Goal: Task Accomplishment & Management: Manage account settings

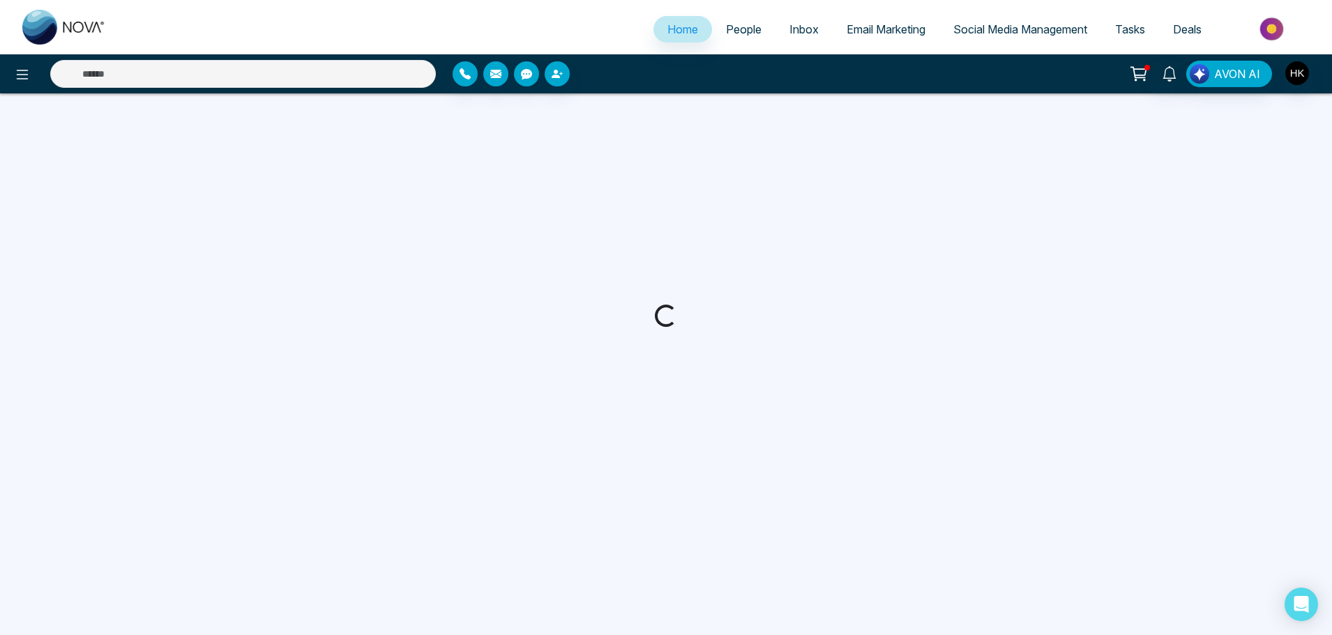
select select "*"
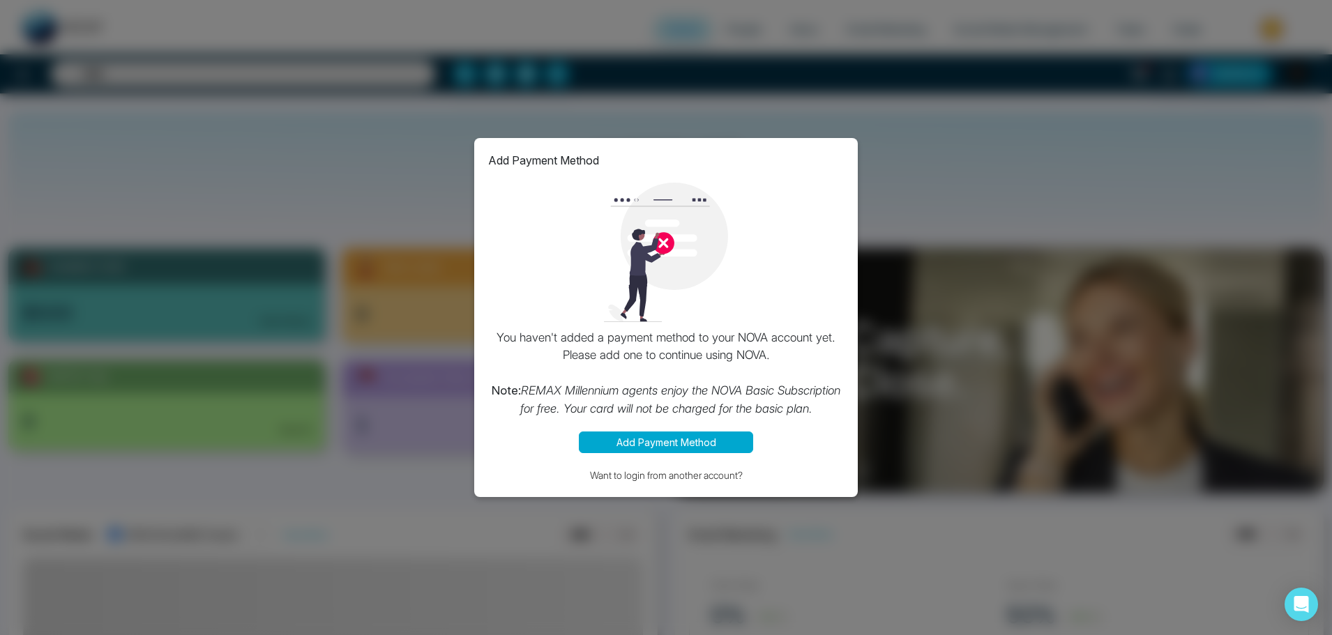
click at [748, 232] on div at bounding box center [666, 252] width 356 height 139
click at [958, 179] on div "Add Payment Method You haven't added a payment method to your NOVA account yet.…" at bounding box center [666, 317] width 1332 height 635
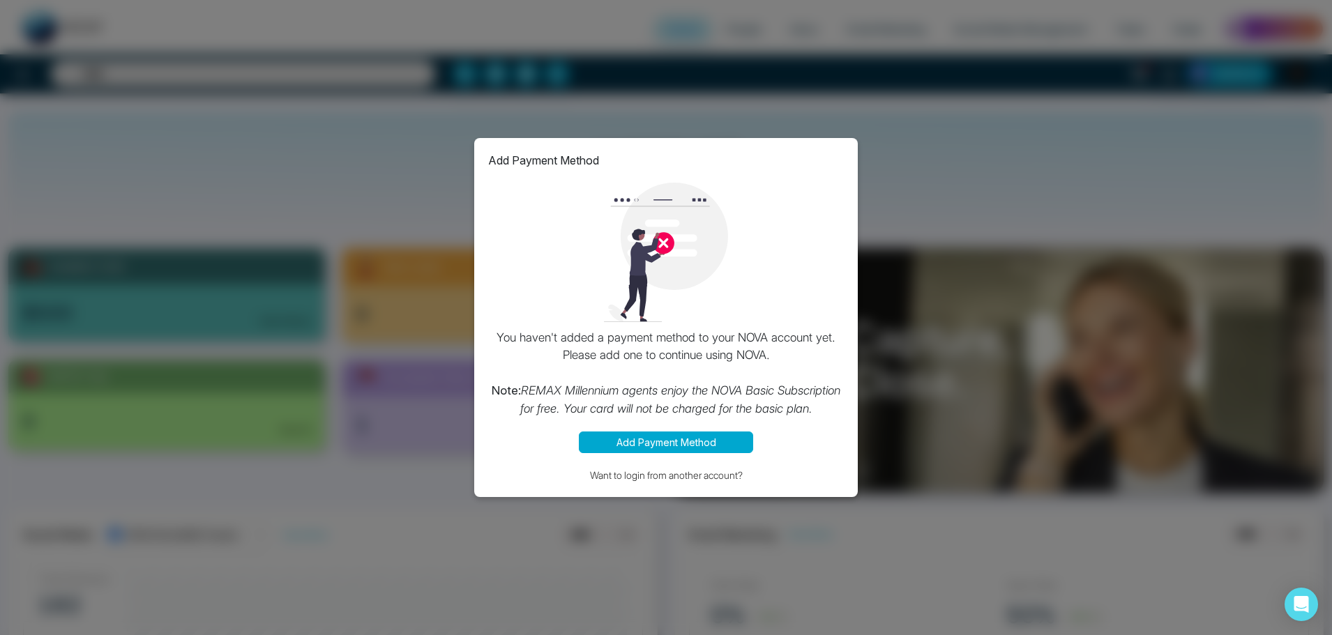
drag, startPoint x: 751, startPoint y: 38, endPoint x: 731, endPoint y: 33, distance: 20.8
click at [750, 38] on div "Add Payment Method You haven't added a payment method to your NOVA account yet.…" at bounding box center [666, 317] width 1332 height 635
